Goal: Information Seeking & Learning: Learn about a topic

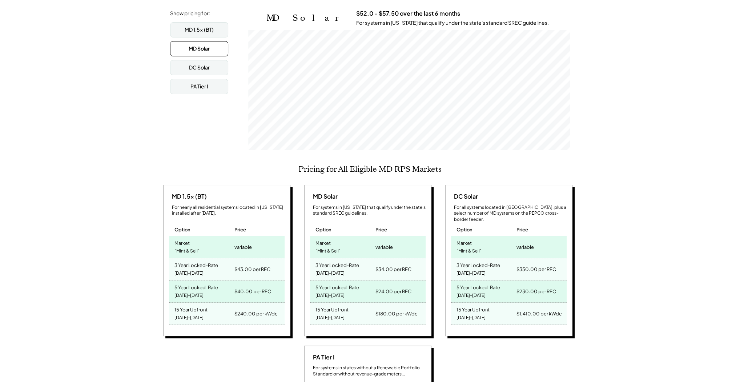
scroll to position [175, 0]
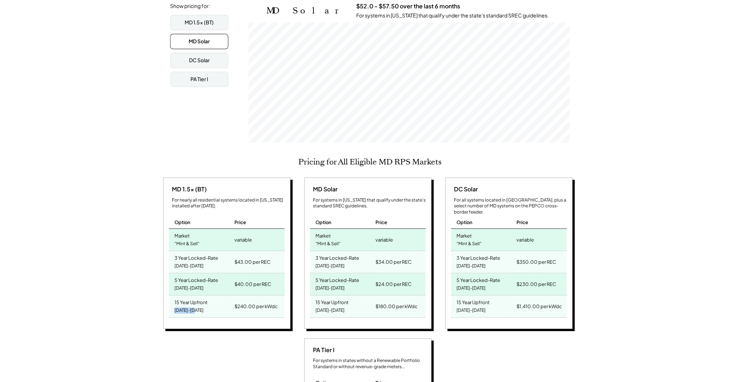
drag, startPoint x: 199, startPoint y: 304, endPoint x: 170, endPoint y: 307, distance: 28.9
click at [170, 307] on div "15 Year Upfront 2025-2039" at bounding box center [201, 306] width 64 height 22
click at [83, 248] on div "Maryland SREC Market Pricing View other state pricing See your estimated SREC e…" at bounding box center [370, 382] width 740 height 903
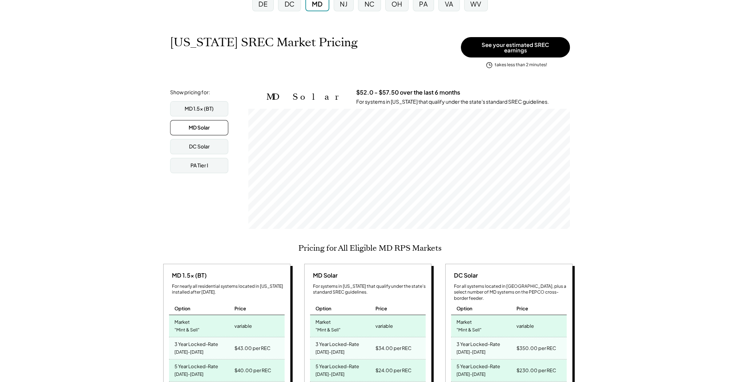
scroll to position [87, 0]
drag, startPoint x: 426, startPoint y: 88, endPoint x: 315, endPoint y: 84, distance: 110.6
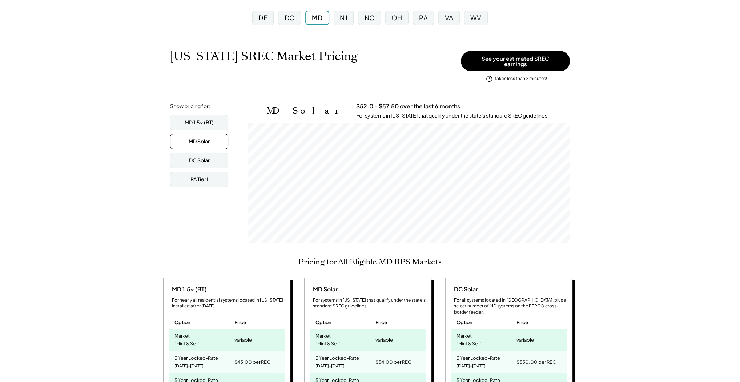
scroll to position [58, 0]
